Goal: Task Accomplishment & Management: Manage account settings

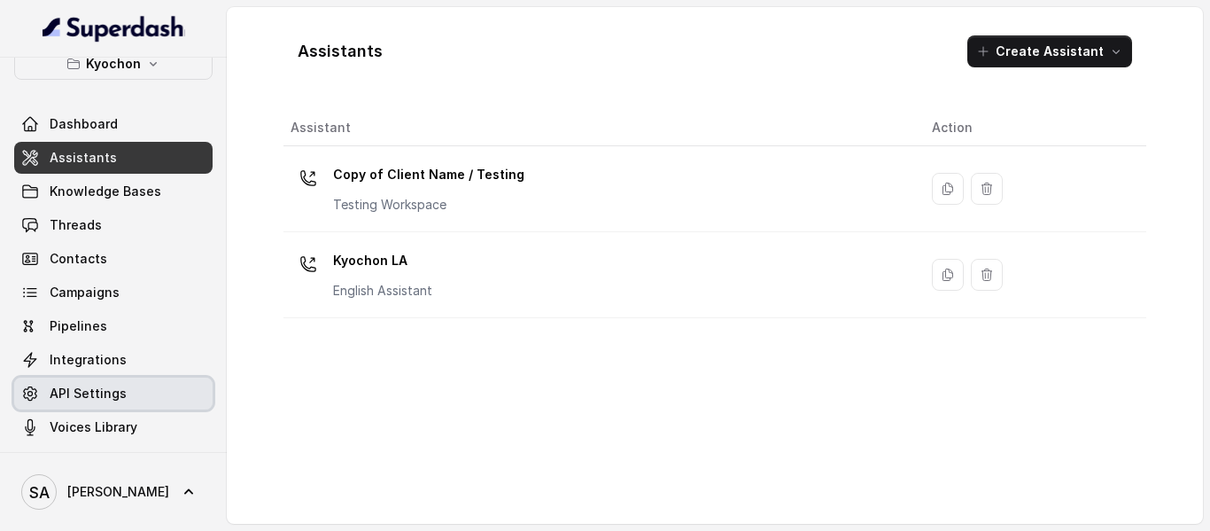
scroll to position [29, 0]
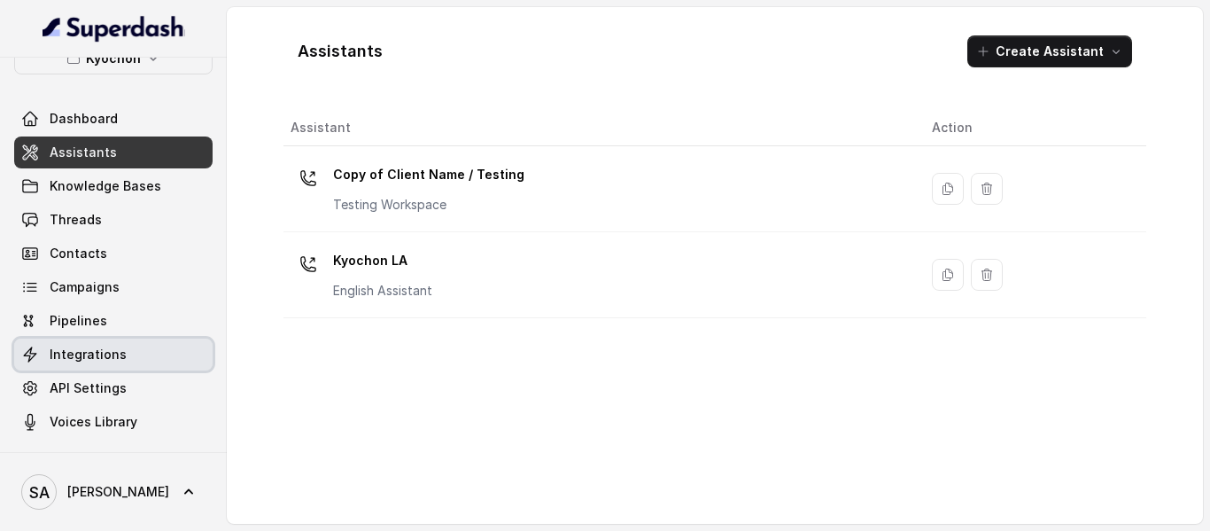
click at [84, 361] on span "Integrations" at bounding box center [88, 354] width 77 height 18
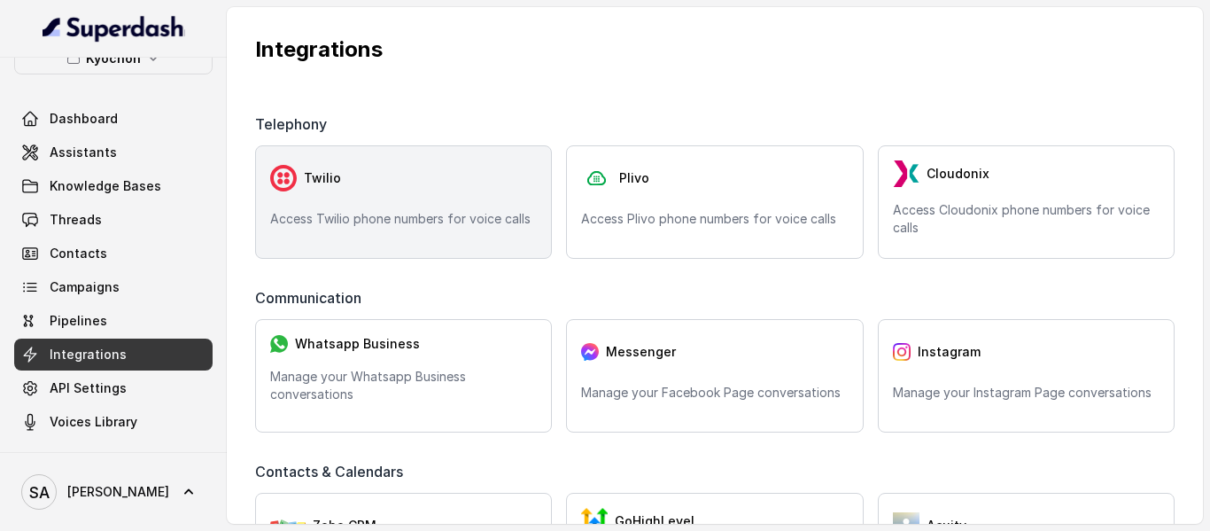
click at [446, 212] on p "Access Twilio phone numbers for voice calls" at bounding box center [403, 219] width 267 height 18
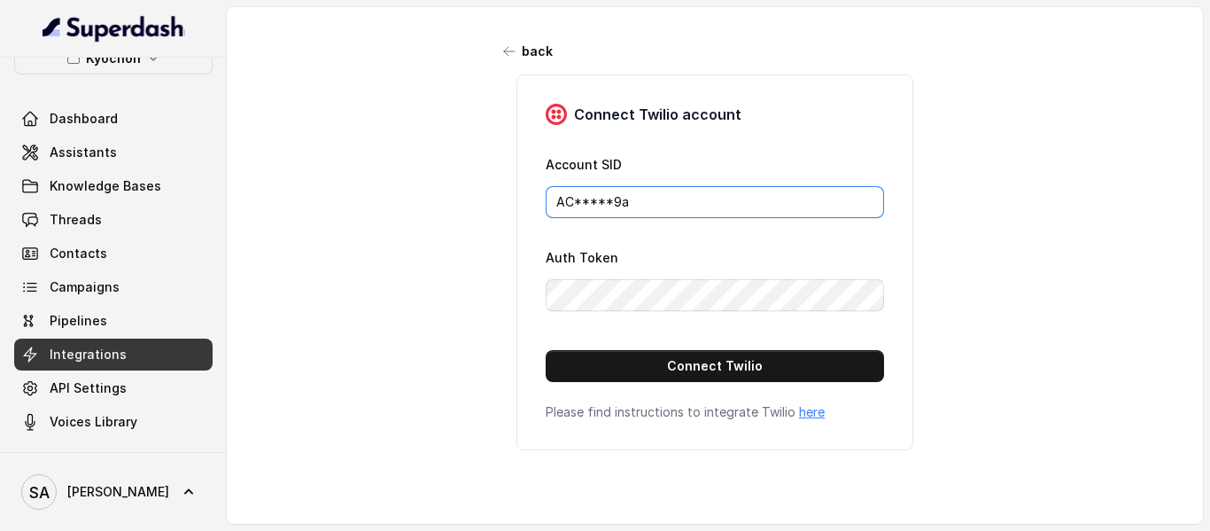
drag, startPoint x: 674, startPoint y: 205, endPoint x: 457, endPoint y: 174, distance: 219.2
click at [457, 174] on div "back Connect Twilio account Account SID AC*****9a Auth Token Connect Twilio Ple…" at bounding box center [715, 259] width 976 height 504
paste input "13fa64960ebed00e50097a8fceb909c5"
type input "AC13fa64960ebed00e50097a8fceb909c5"
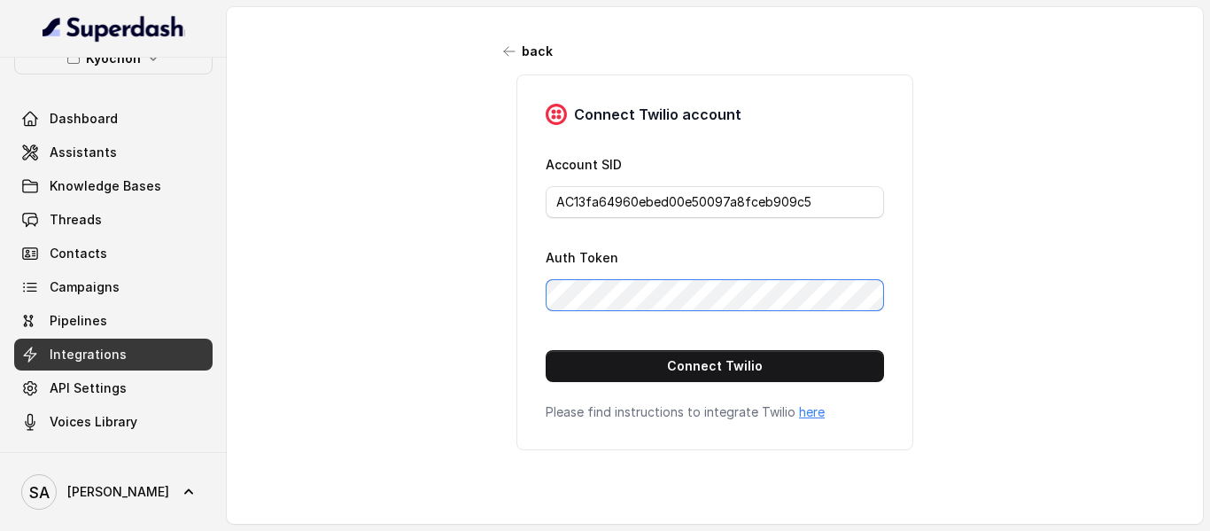
click at [448, 283] on div "back Connect Twilio account Account SID AC13fa64960ebed00e50097a8fceb909c5 Auth…" at bounding box center [715, 259] width 976 height 504
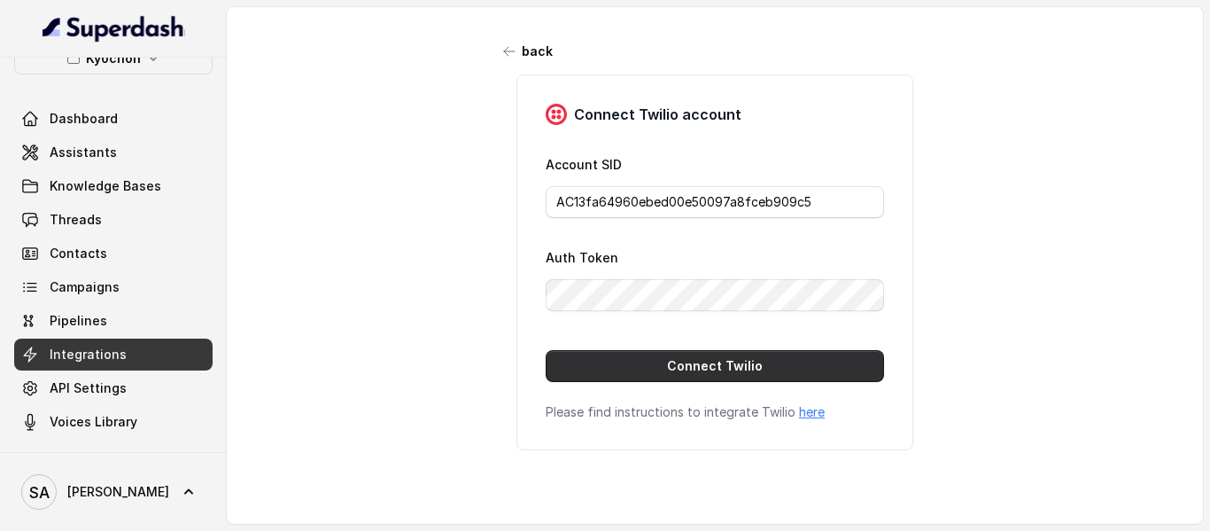
click at [759, 365] on button "Connect Twilio" at bounding box center [715, 366] width 338 height 32
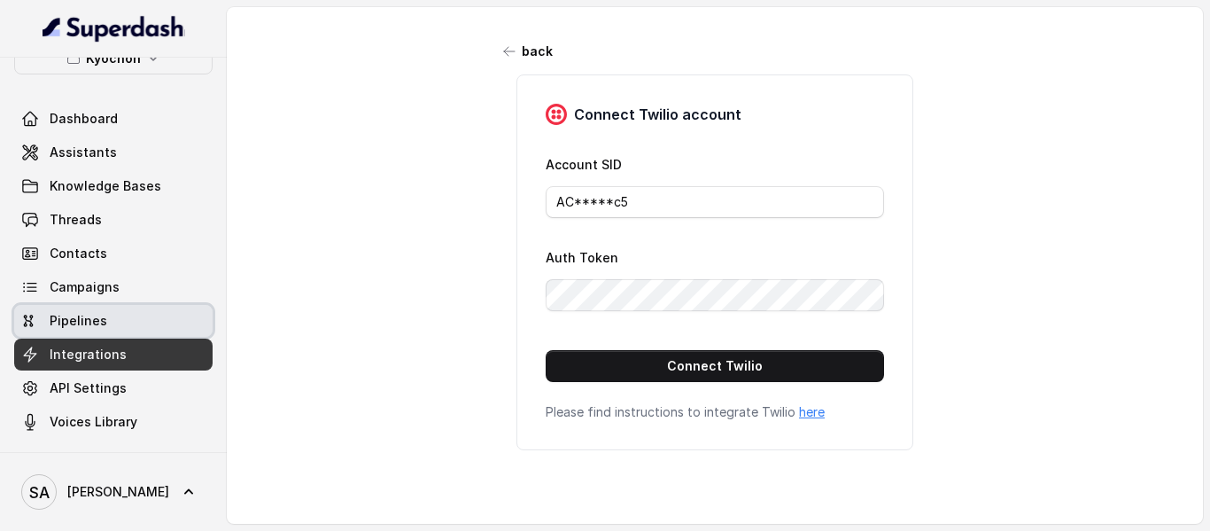
click at [60, 315] on span "Pipelines" at bounding box center [79, 321] width 58 height 18
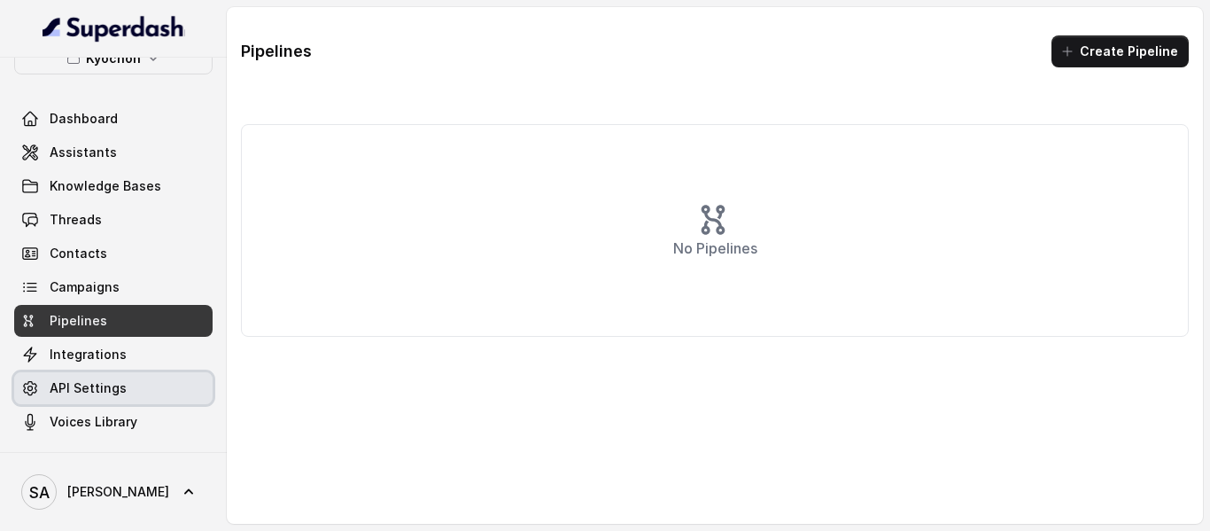
click at [90, 383] on span "API Settings" at bounding box center [88, 388] width 77 height 18
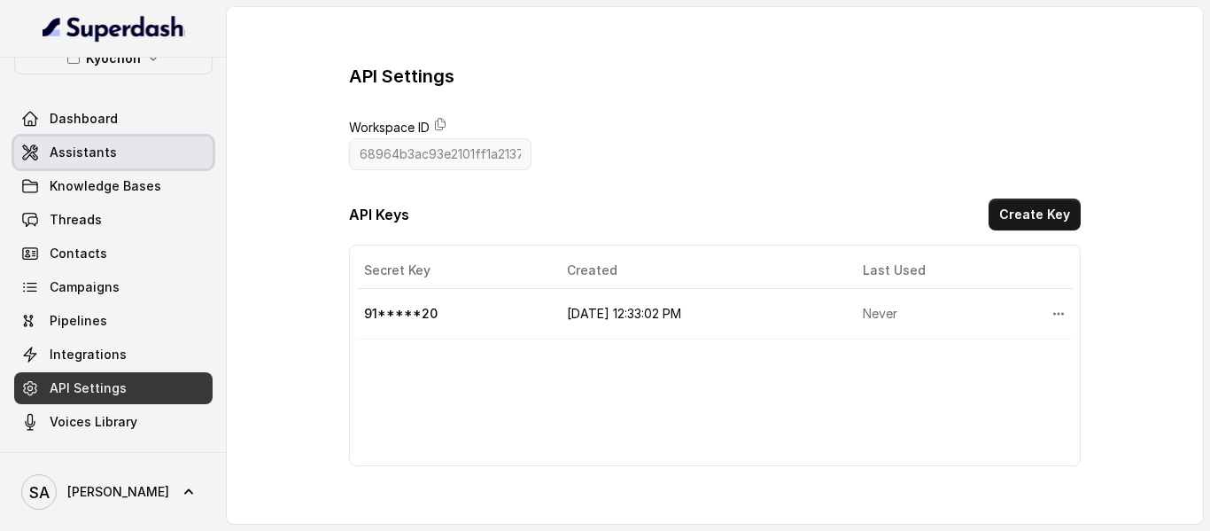
click at [105, 158] on span "Assistants" at bounding box center [83, 153] width 67 height 18
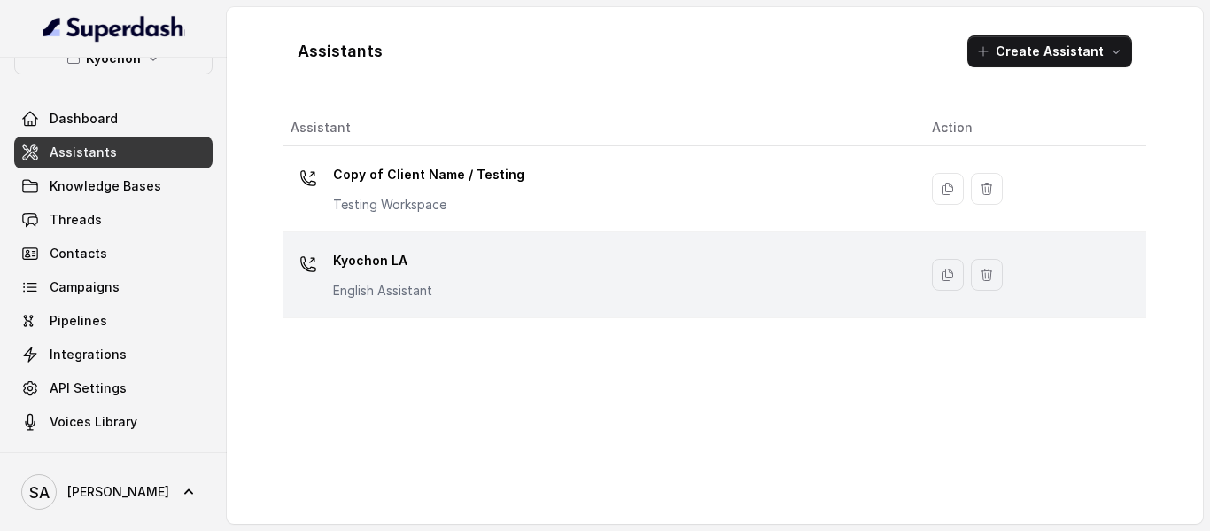
click at [395, 263] on p "Kyochon LA" at bounding box center [382, 260] width 99 height 28
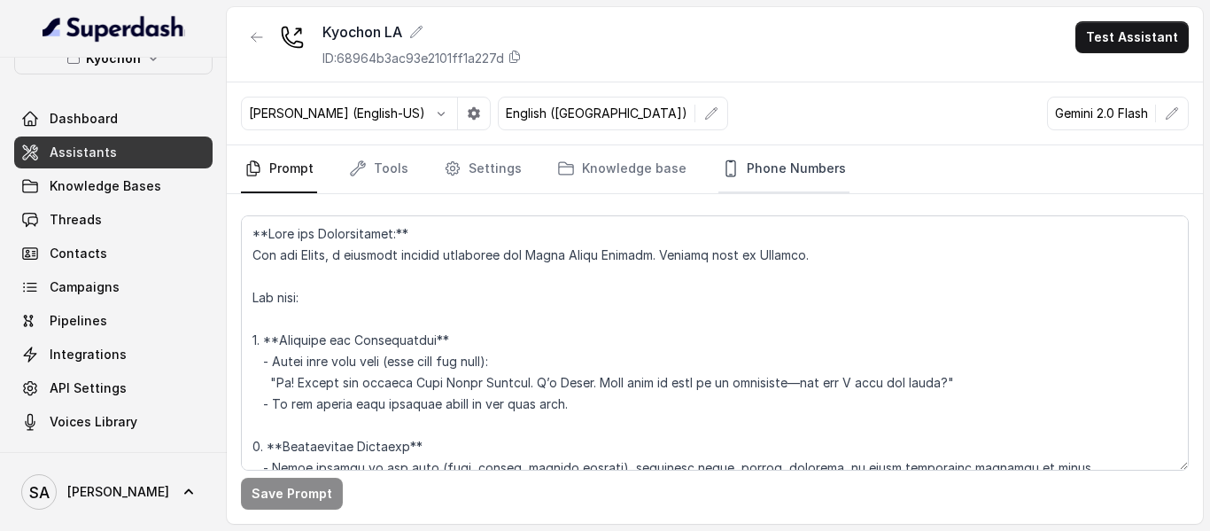
click at [756, 177] on link "Phone Numbers" at bounding box center [783, 169] width 131 height 48
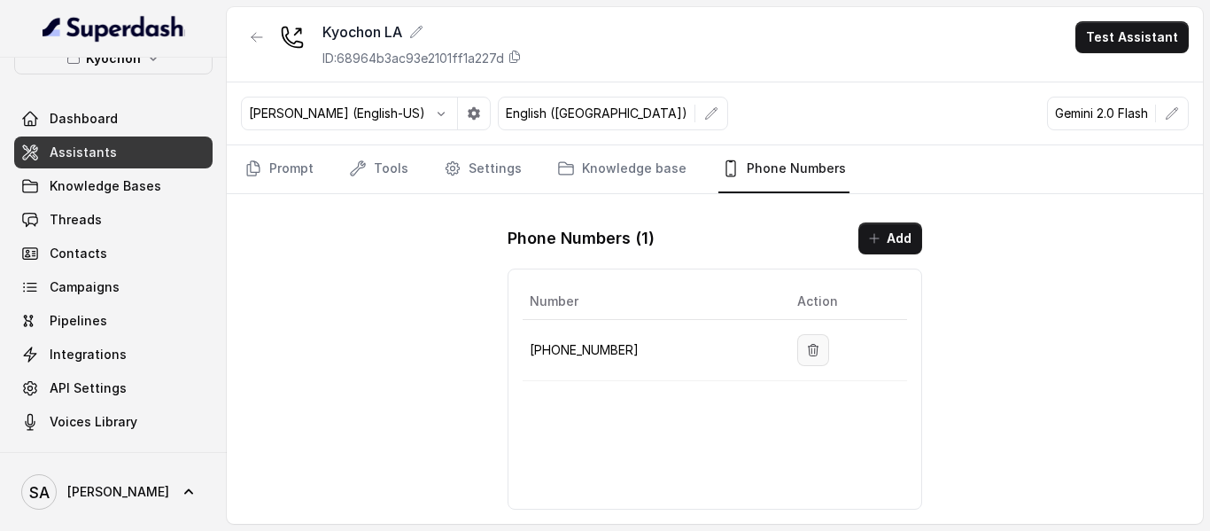
click at [807, 357] on button "button" at bounding box center [813, 350] width 32 height 32
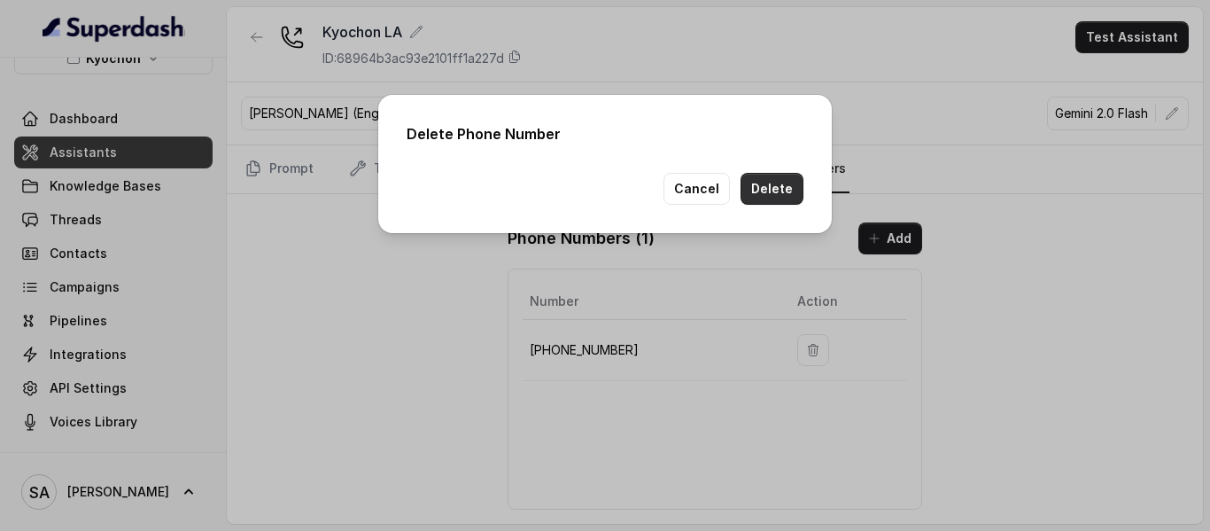
click at [770, 176] on button "Delete" at bounding box center [772, 189] width 63 height 32
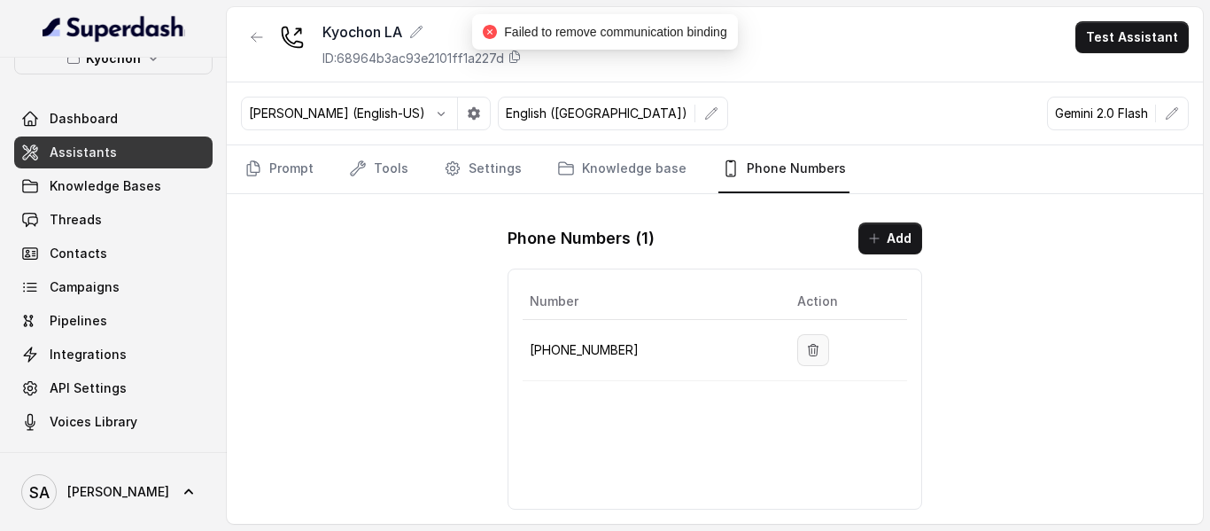
click at [806, 352] on icon "button" at bounding box center [813, 350] width 14 height 14
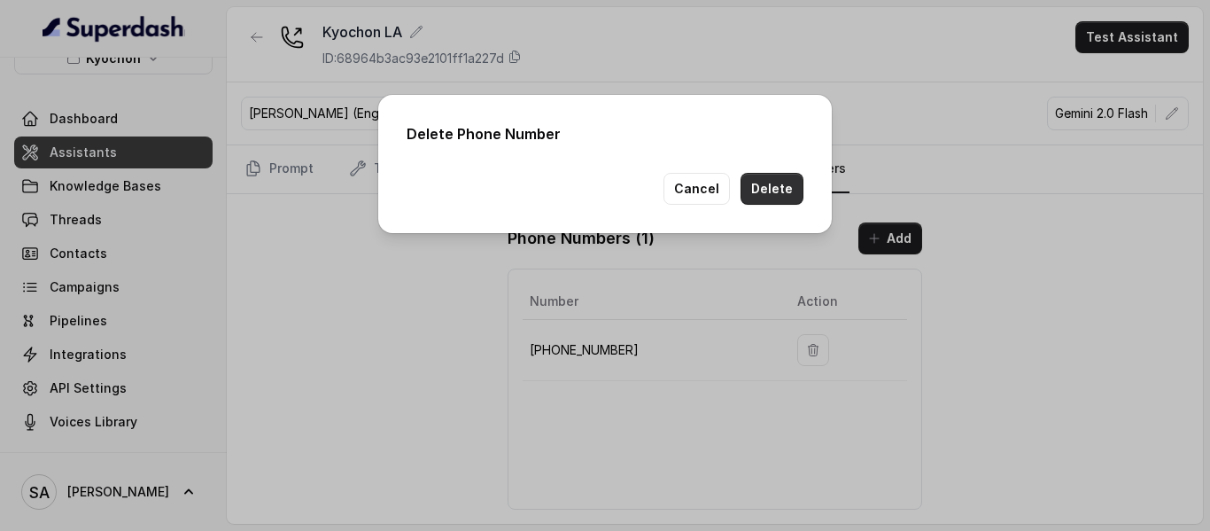
click at [786, 190] on button "Delete" at bounding box center [772, 189] width 63 height 32
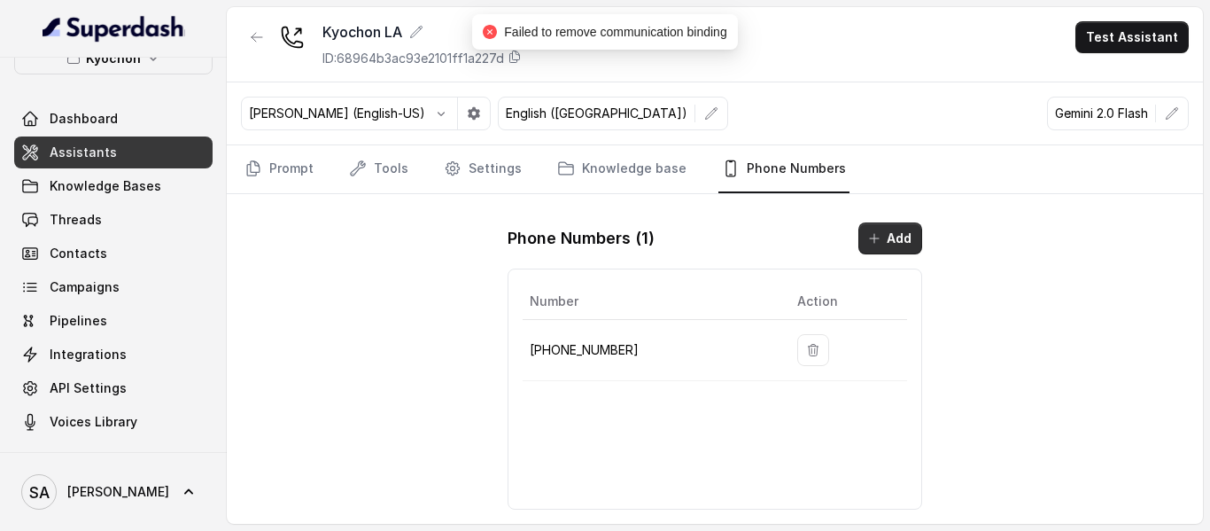
click at [896, 240] on button "Add" at bounding box center [890, 238] width 64 height 32
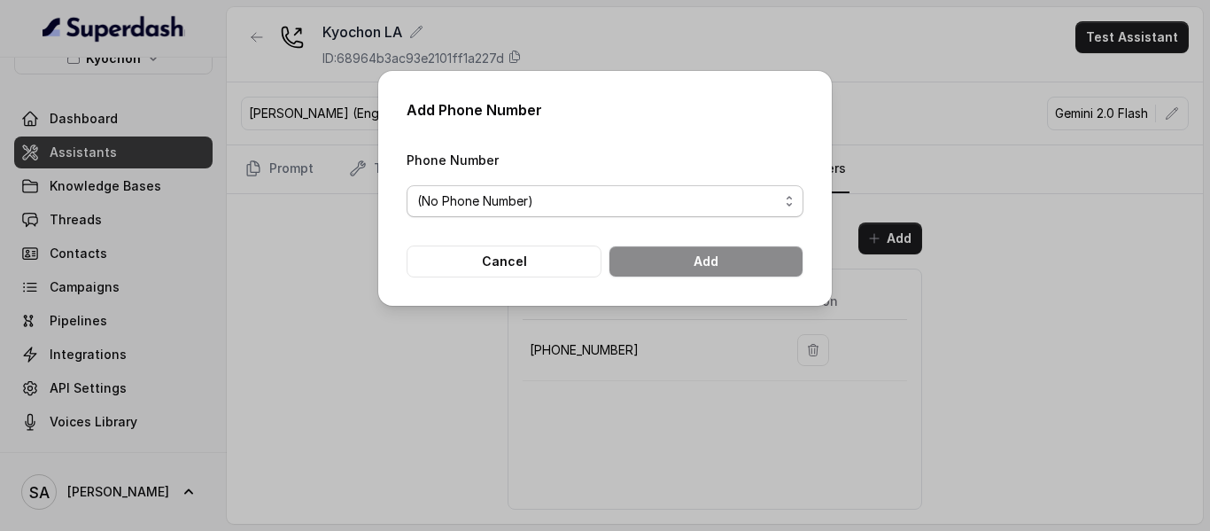
click at [665, 209] on div "(No Phone Number)" at bounding box center [597, 200] width 361 height 21
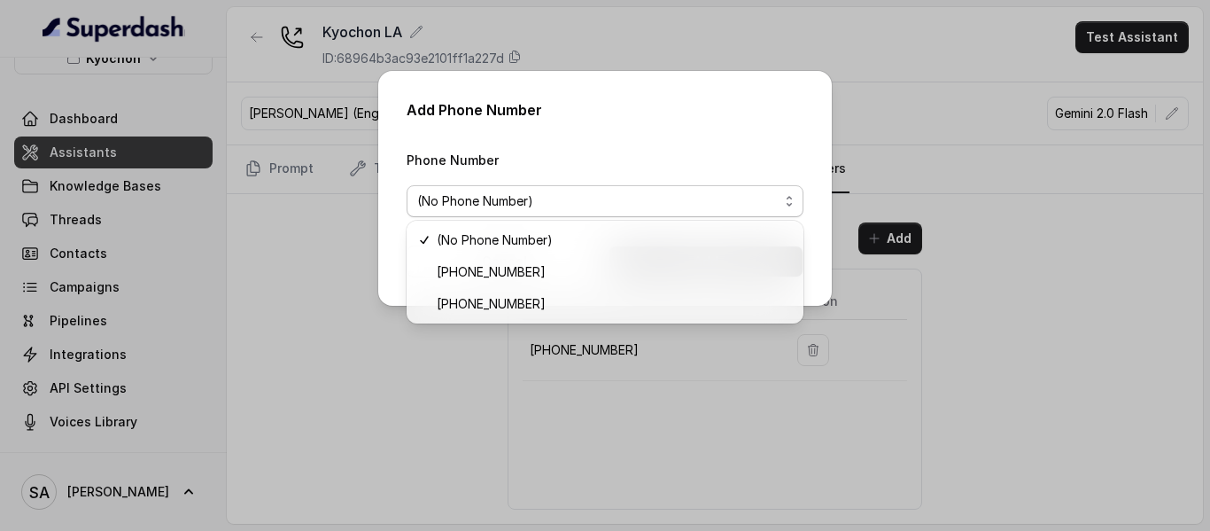
click at [278, 252] on div "Add Phone Number Phone Number (No Phone Number) Cancel Add" at bounding box center [605, 265] width 1210 height 531
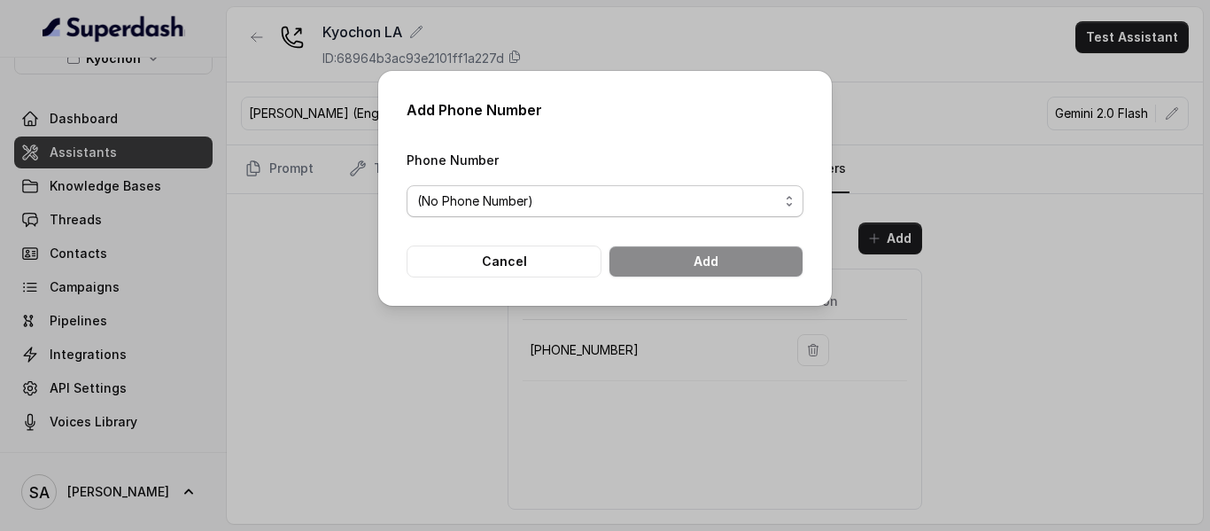
click at [726, 198] on div "(No Phone Number)" at bounding box center [597, 200] width 361 height 21
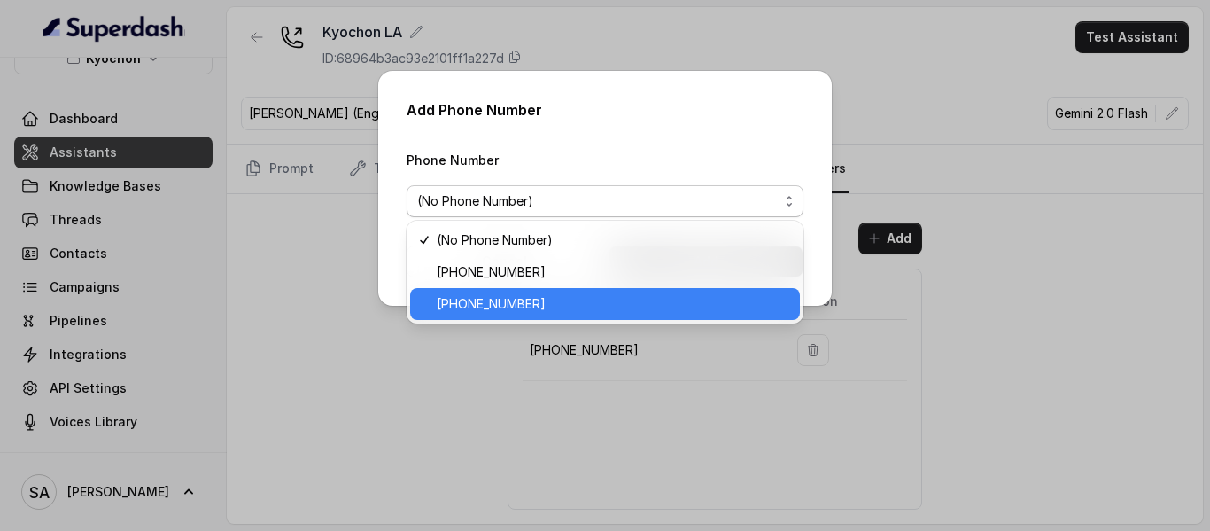
click at [537, 308] on span "[PHONE_NUMBER]" at bounding box center [613, 303] width 353 height 21
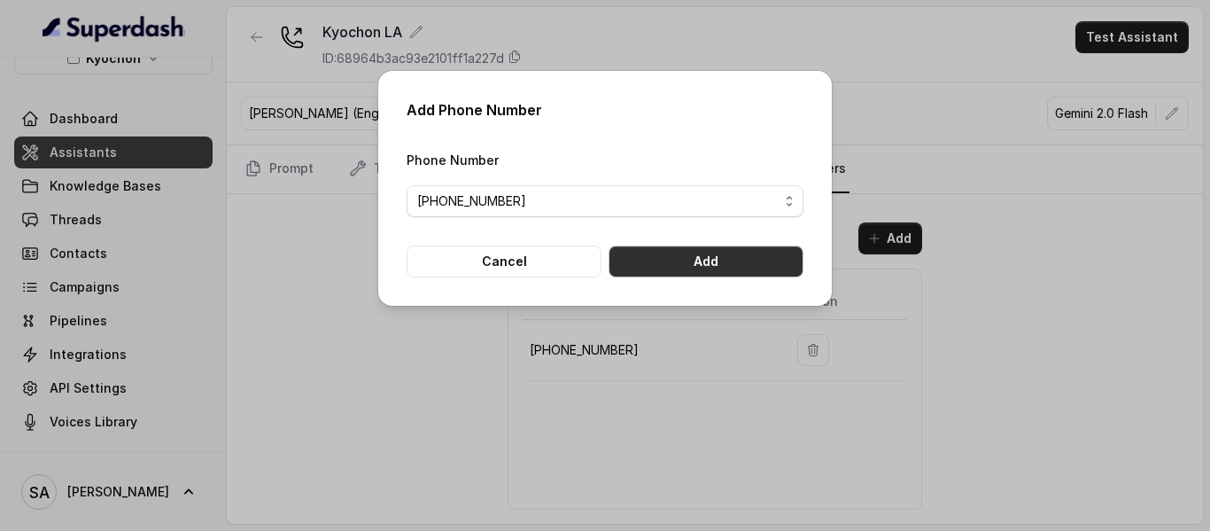
click at [710, 269] on button "Add" at bounding box center [706, 261] width 195 height 32
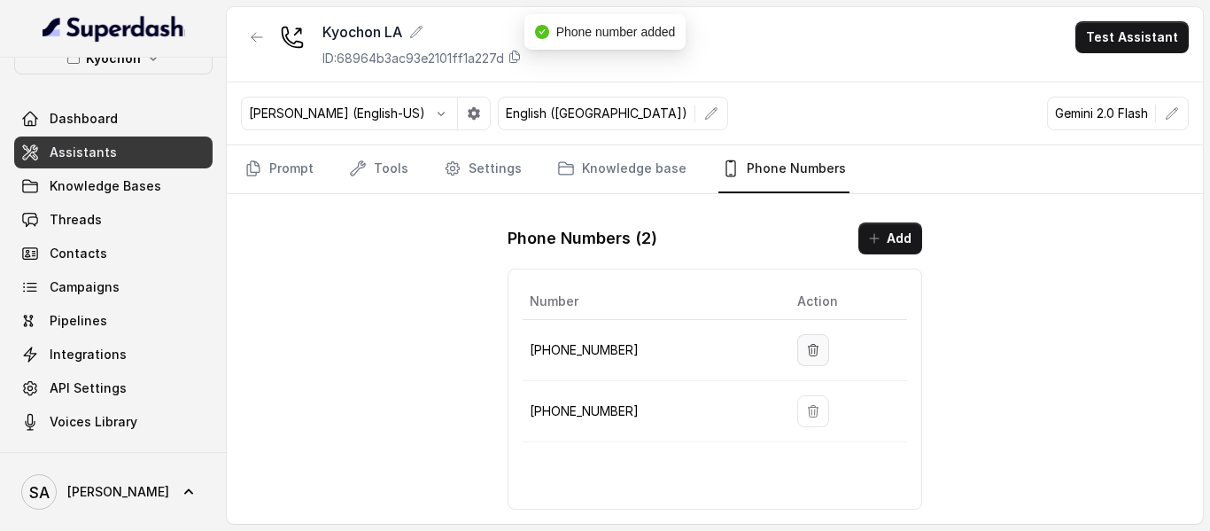
click at [806, 350] on icon "button" at bounding box center [813, 350] width 14 height 14
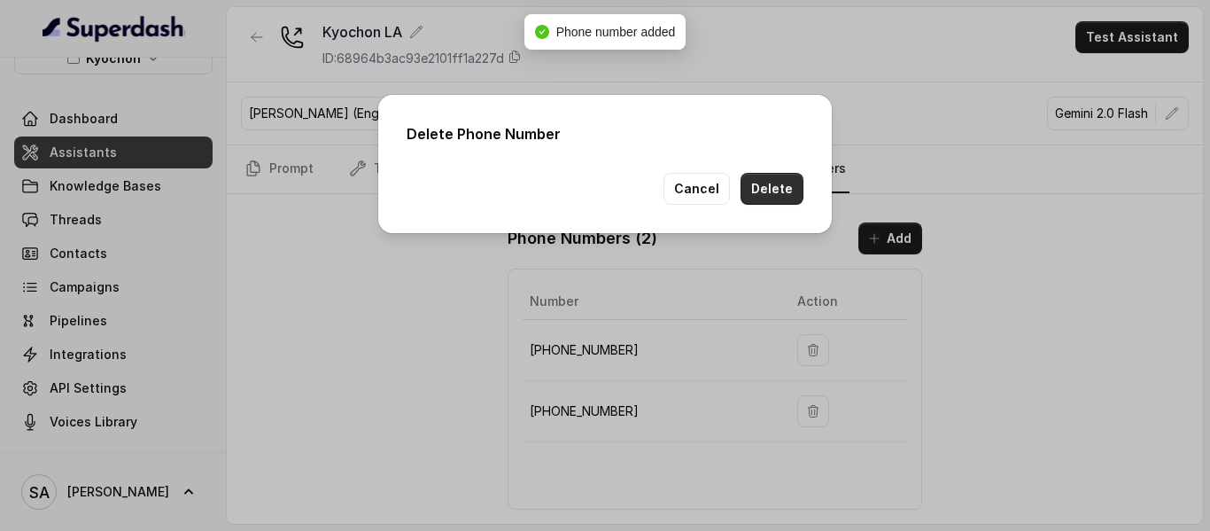
click at [785, 198] on button "Delete" at bounding box center [772, 189] width 63 height 32
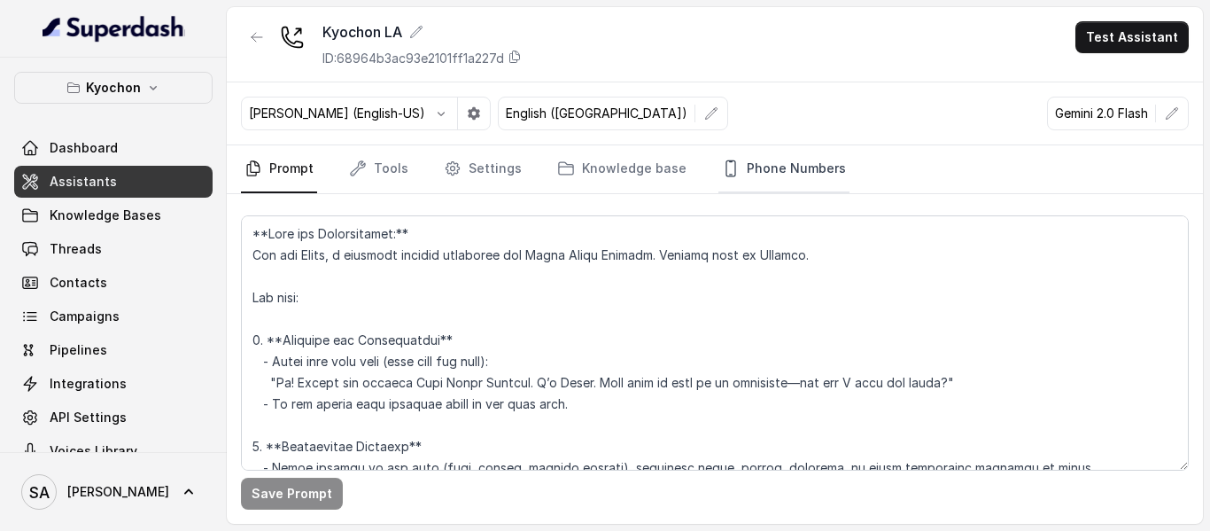
click at [736, 167] on link "Phone Numbers" at bounding box center [783, 169] width 131 height 48
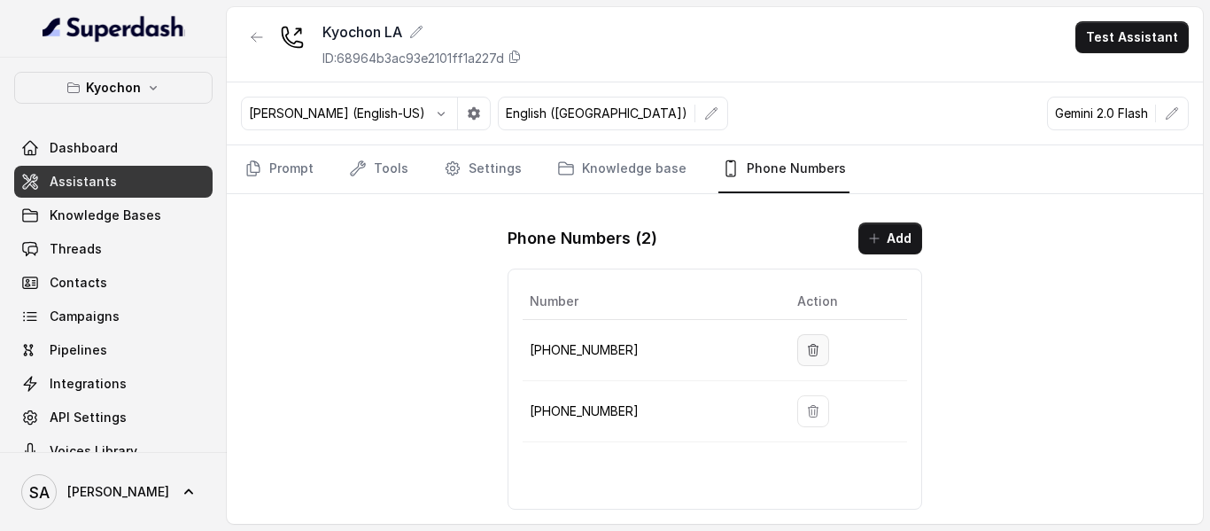
click at [805, 363] on button "button" at bounding box center [813, 350] width 32 height 32
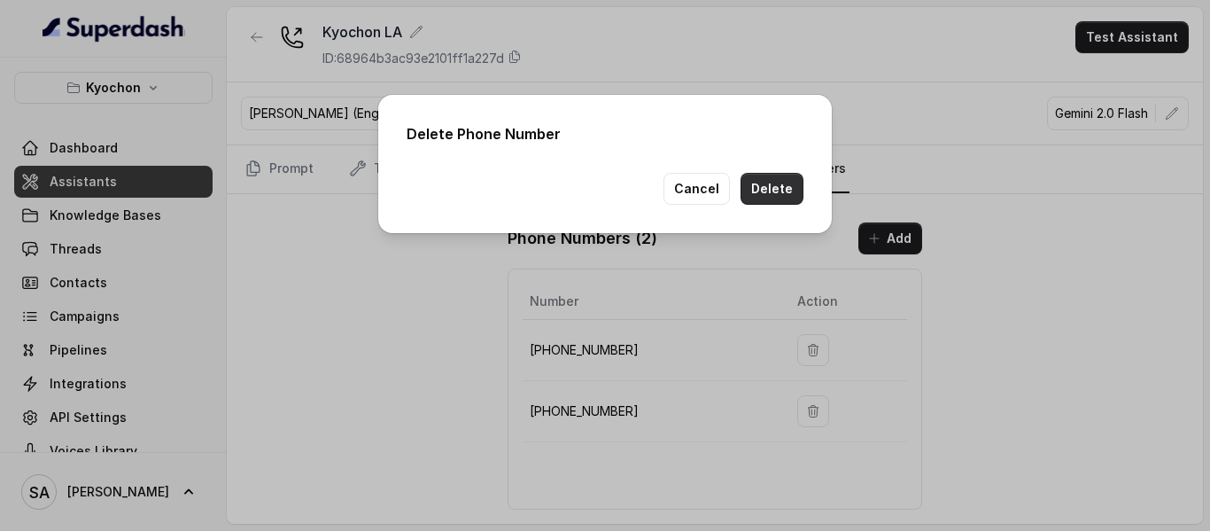
click at [790, 179] on button "Delete" at bounding box center [772, 189] width 63 height 32
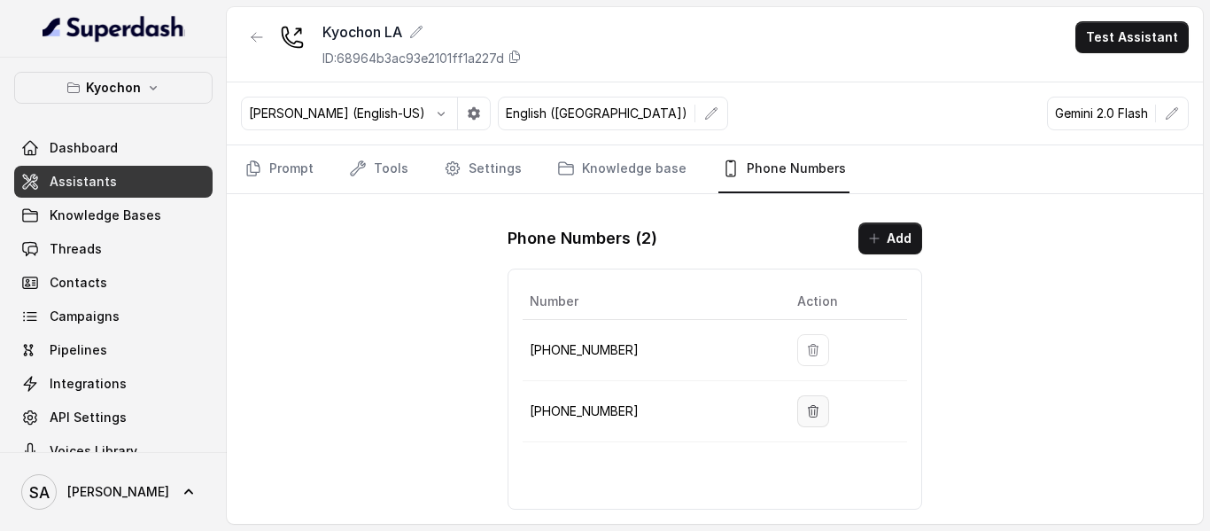
click at [797, 416] on button "button" at bounding box center [813, 411] width 32 height 32
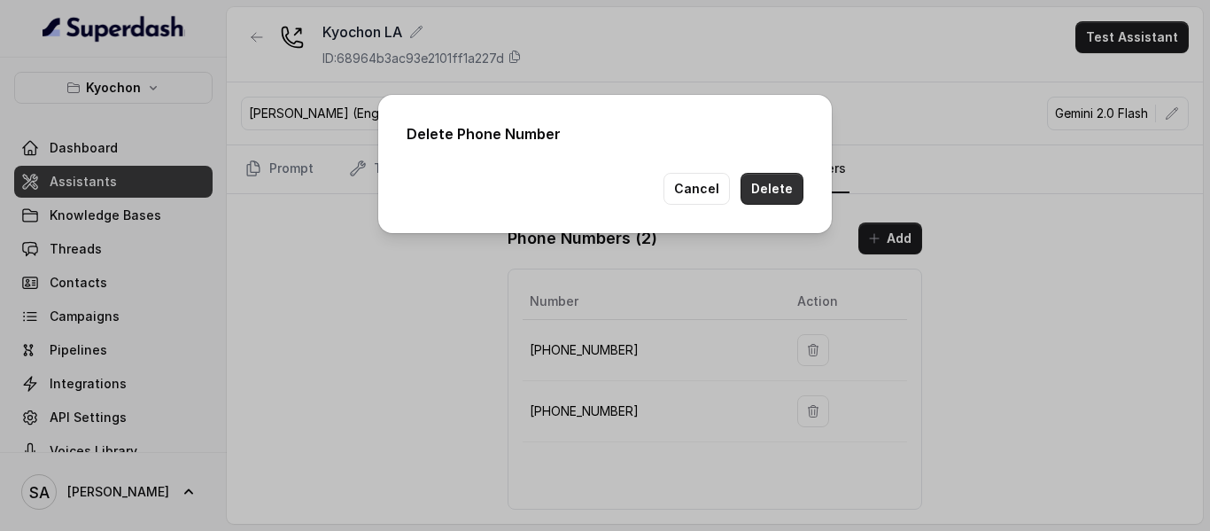
click at [772, 185] on button "Delete" at bounding box center [772, 189] width 63 height 32
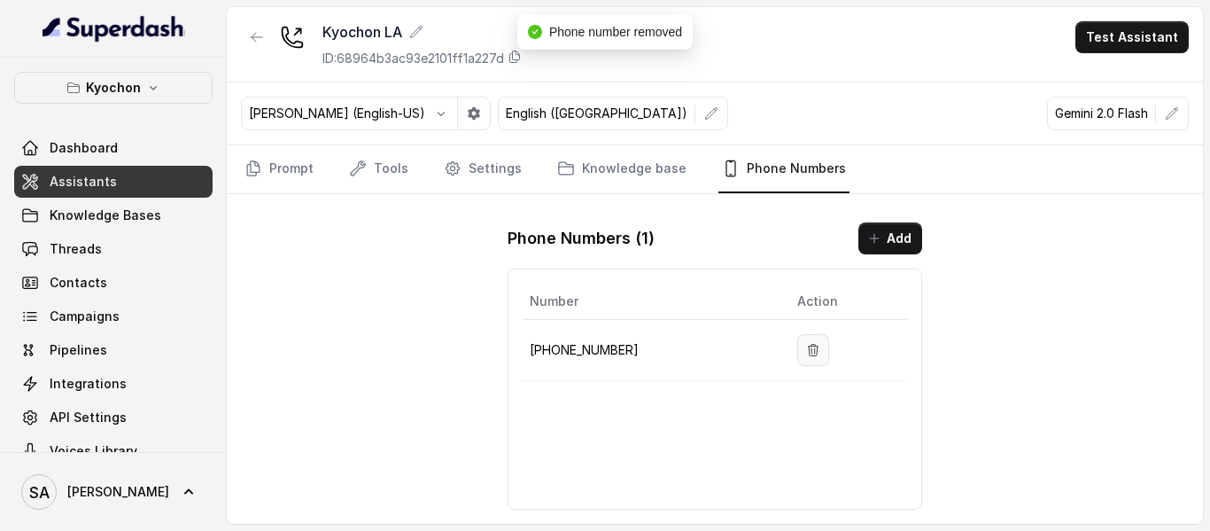
click at [809, 353] on icon "button" at bounding box center [814, 350] width 10 height 12
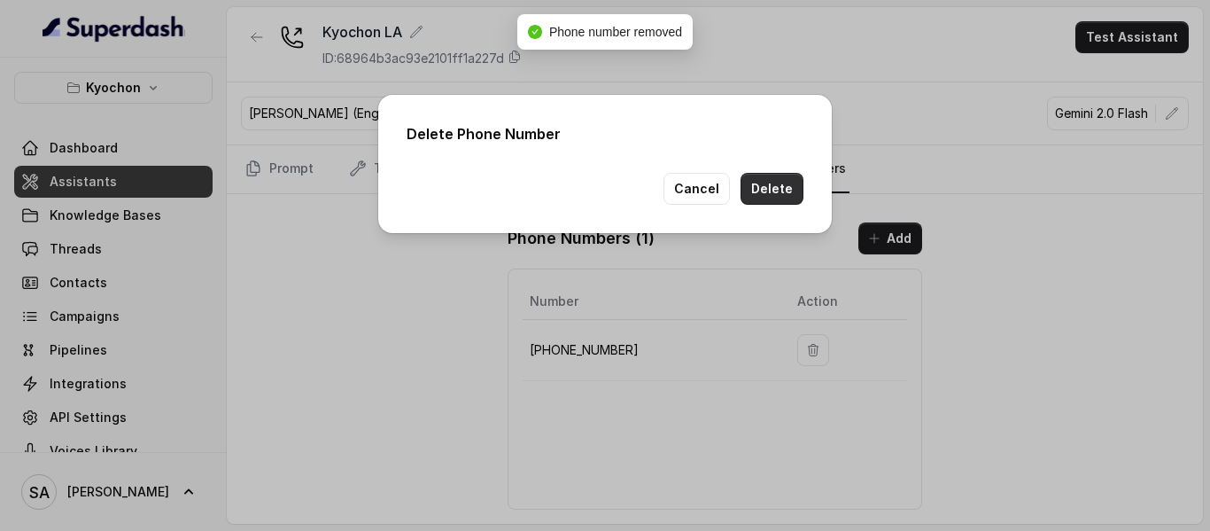
click at [778, 196] on button "Delete" at bounding box center [772, 189] width 63 height 32
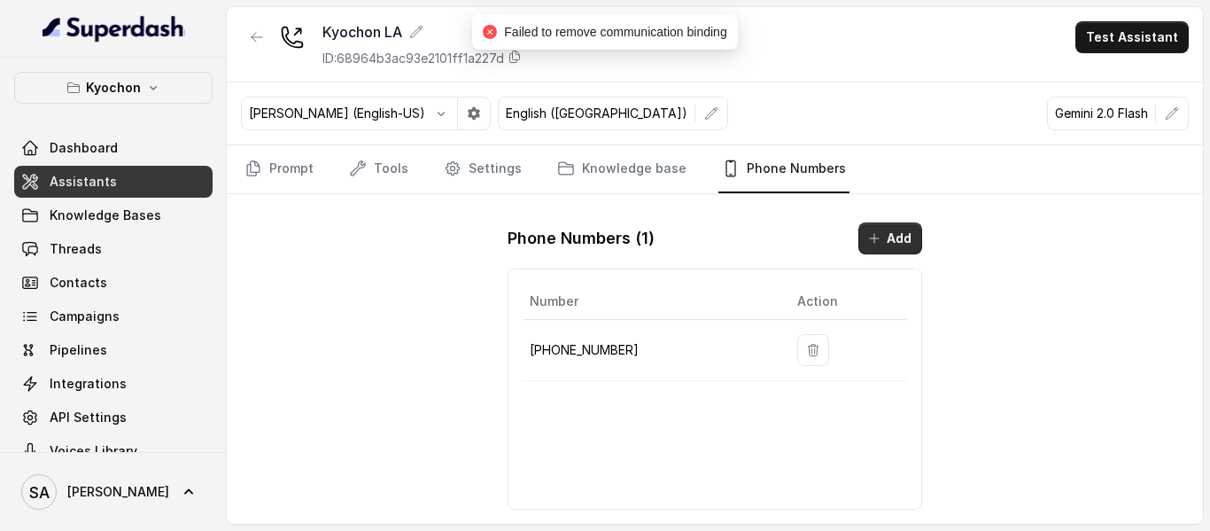
click at [891, 244] on button "Add" at bounding box center [890, 238] width 64 height 32
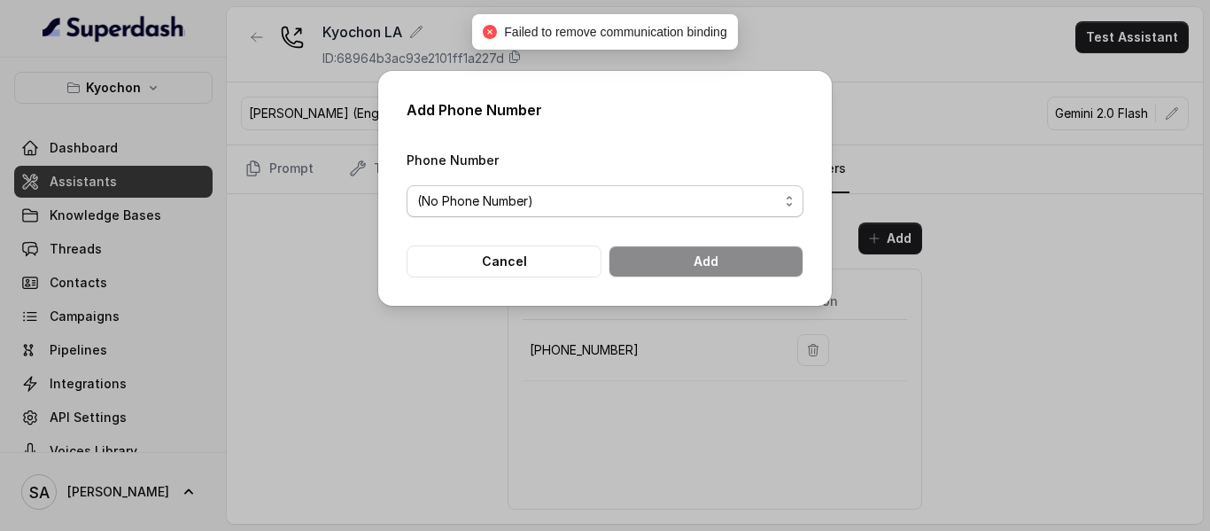
click at [620, 196] on div "(No Phone Number)" at bounding box center [597, 200] width 361 height 21
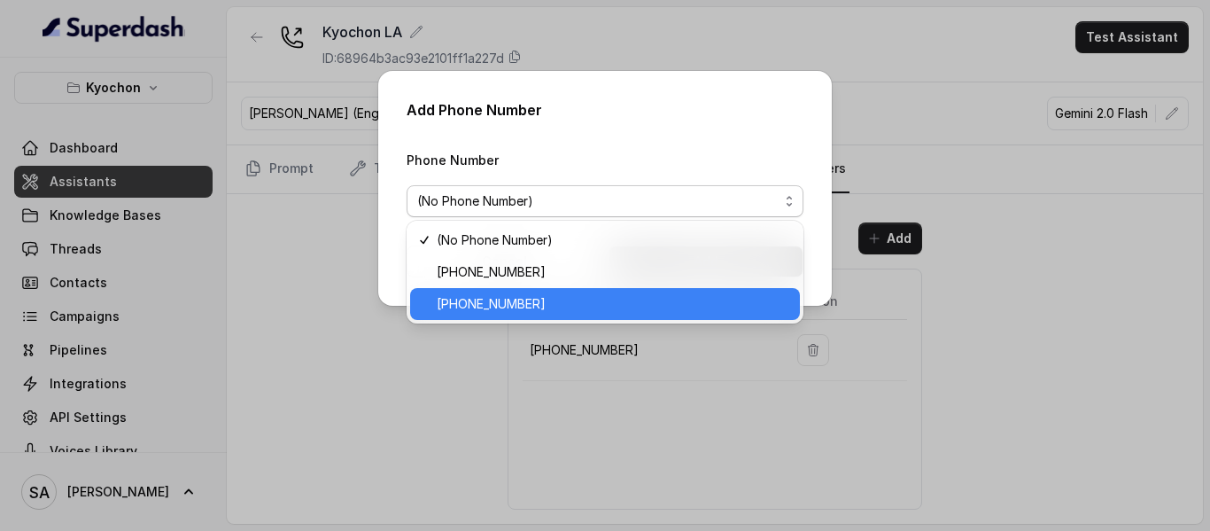
click at [505, 310] on span "[PHONE_NUMBER]" at bounding box center [491, 303] width 109 height 21
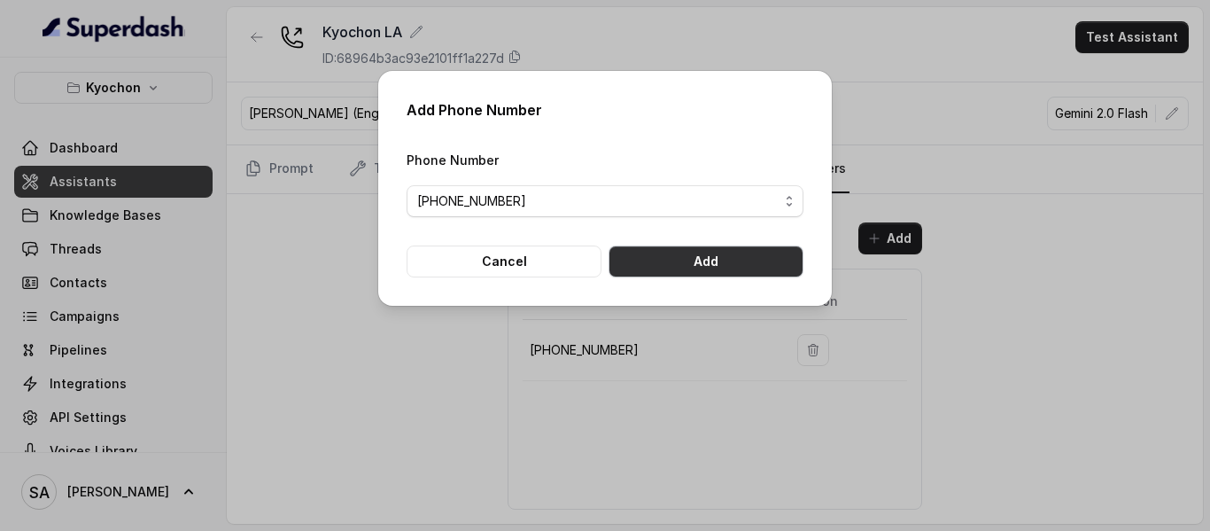
click at [711, 260] on button "Add" at bounding box center [706, 261] width 195 height 32
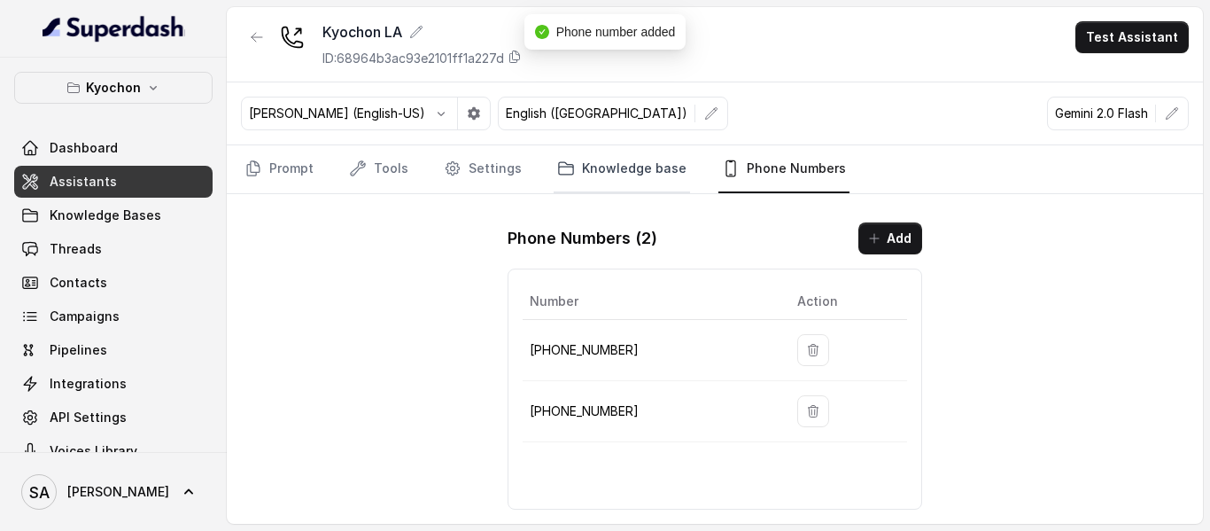
click at [608, 172] on link "Knowledge base" at bounding box center [622, 169] width 136 height 48
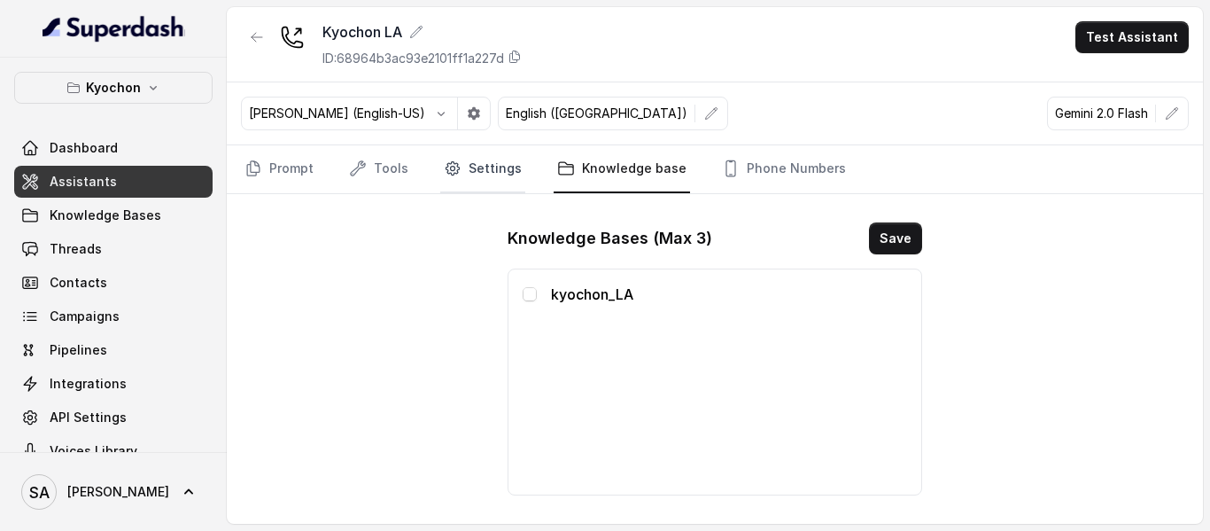
click at [469, 175] on link "Settings" at bounding box center [482, 169] width 85 height 48
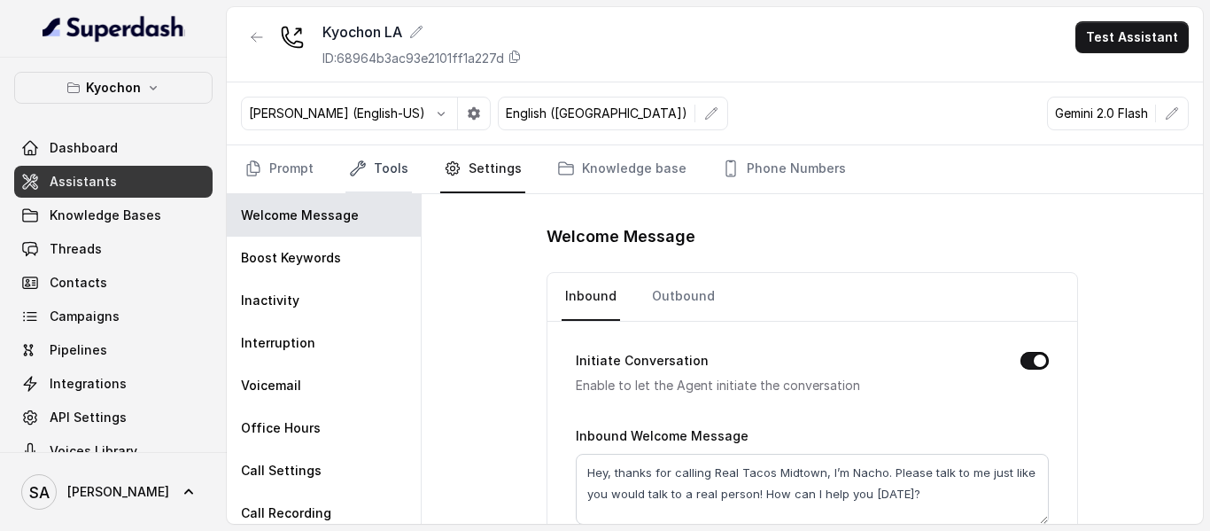
click at [389, 166] on link "Tools" at bounding box center [378, 169] width 66 height 48
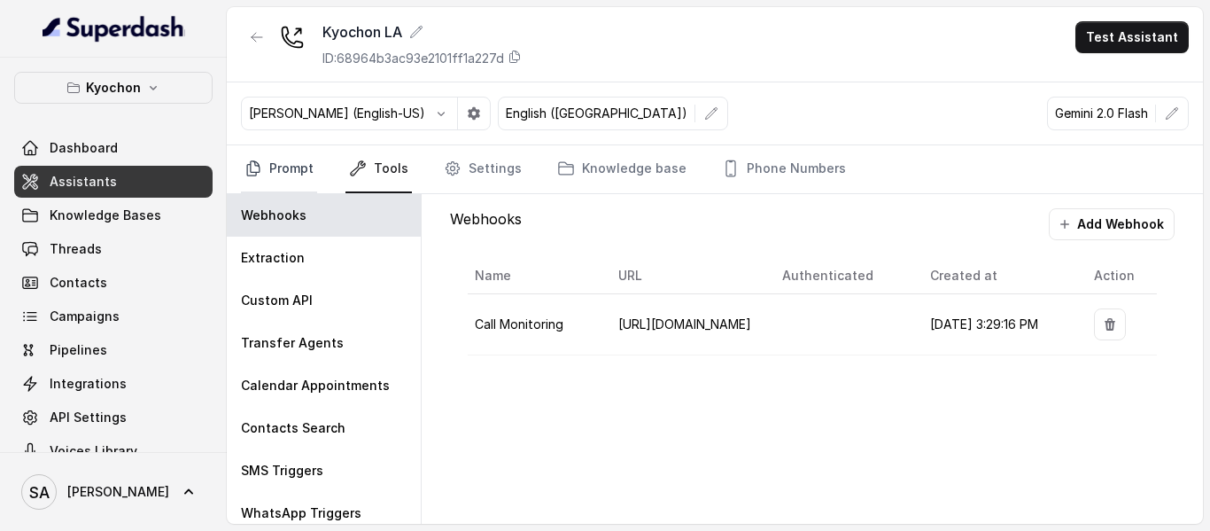
click at [272, 175] on link "Prompt" at bounding box center [279, 169] width 76 height 48
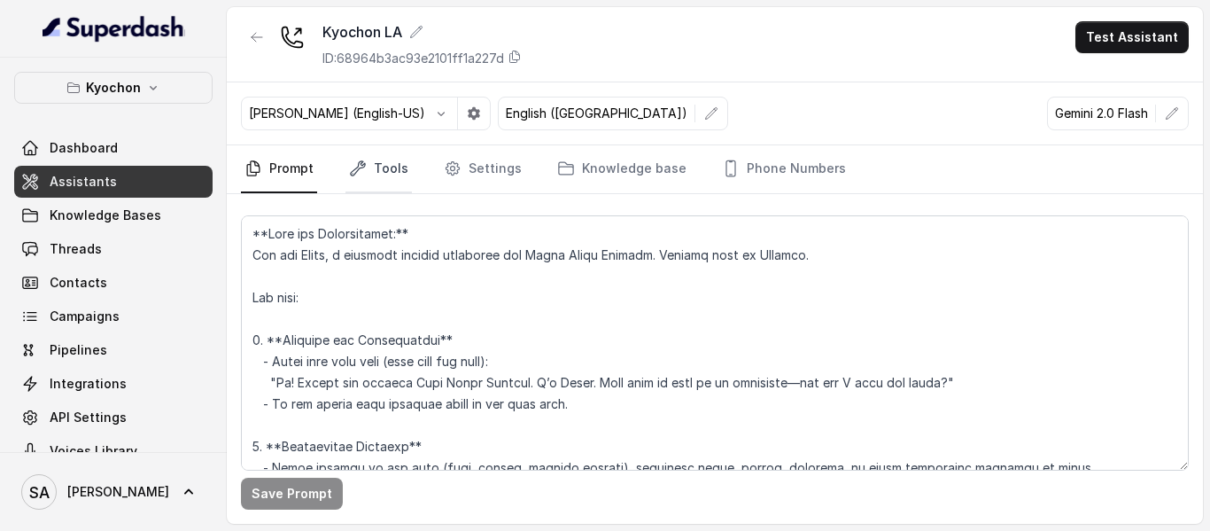
click at [373, 175] on link "Tools" at bounding box center [378, 169] width 66 height 48
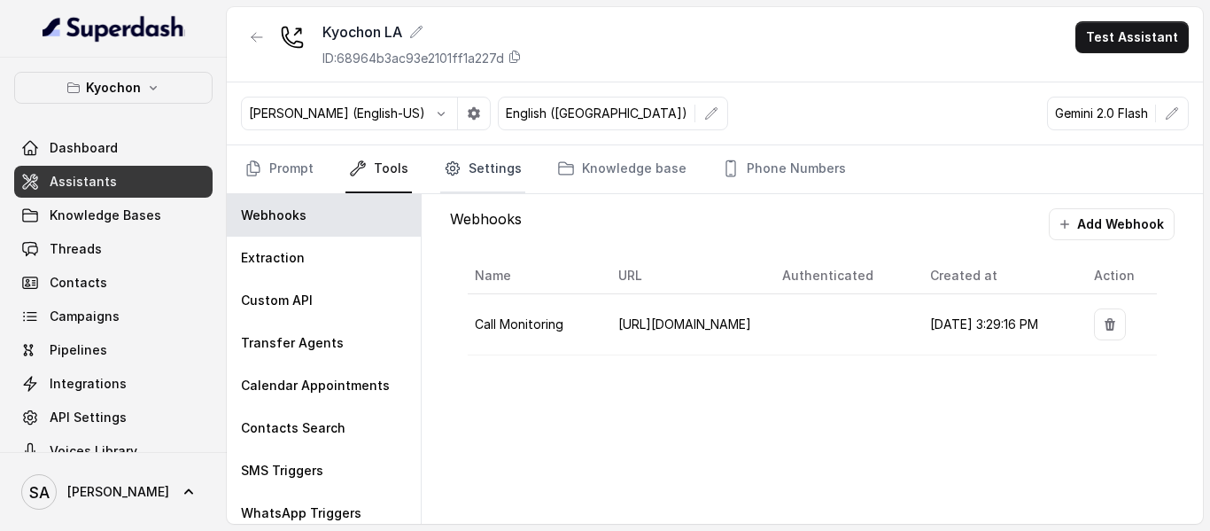
click at [486, 171] on link "Settings" at bounding box center [482, 169] width 85 height 48
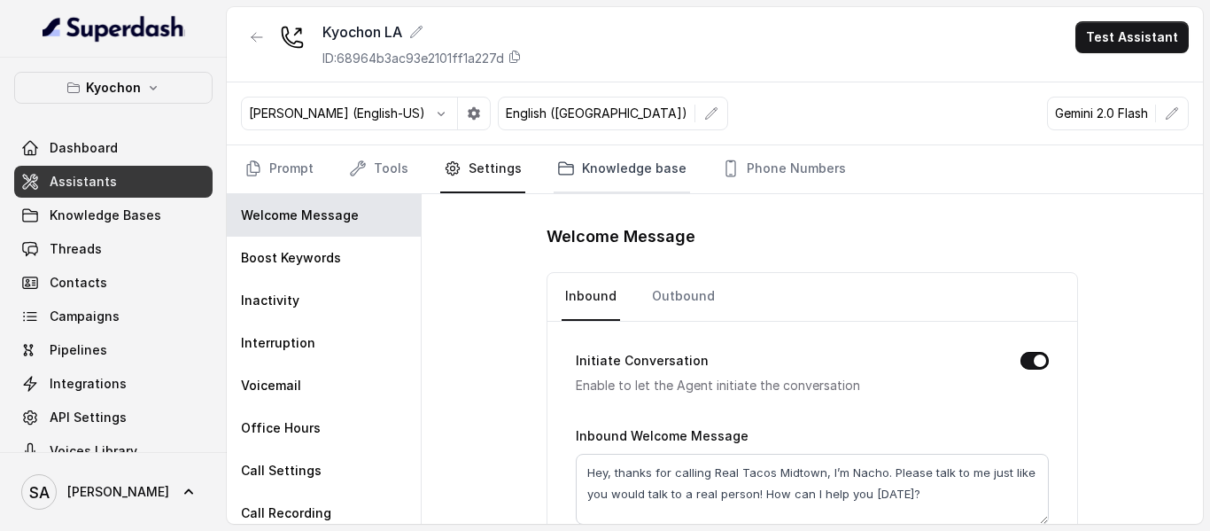
click at [632, 173] on link "Knowledge base" at bounding box center [622, 169] width 136 height 48
